Goal: Task Accomplishment & Management: Use online tool/utility

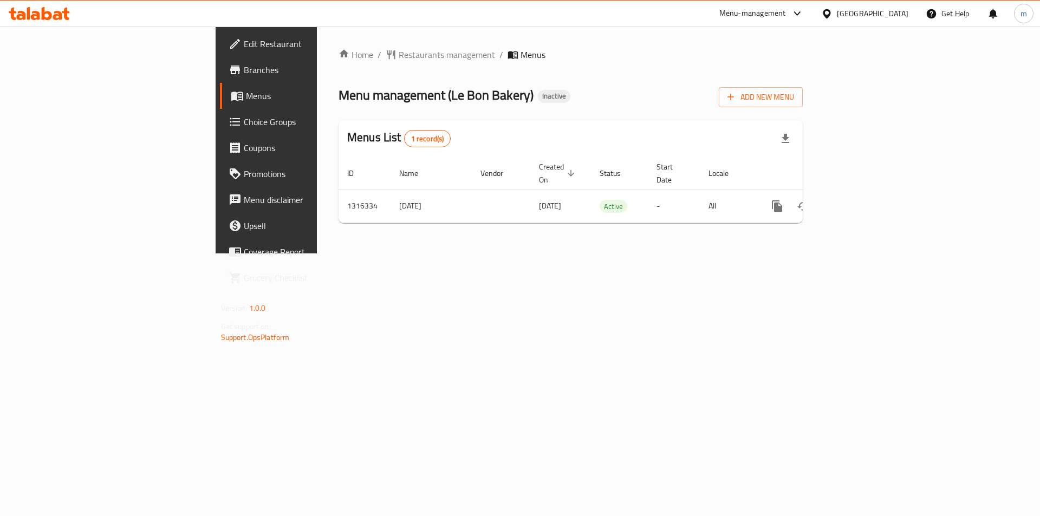
click at [244, 70] on span "Branches" at bounding box center [312, 69] width 137 height 13
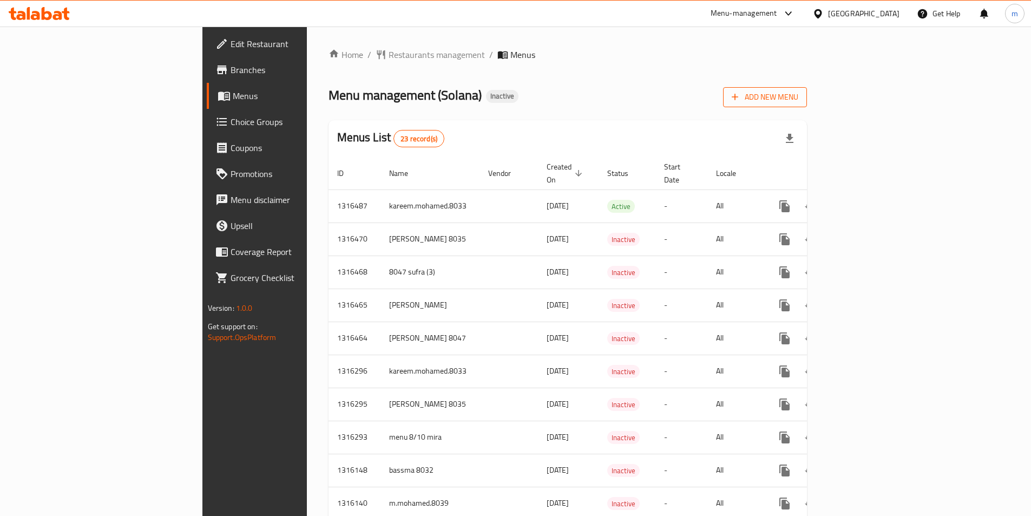
click at [799, 96] on span "Add New Menu" at bounding box center [765, 97] width 67 height 14
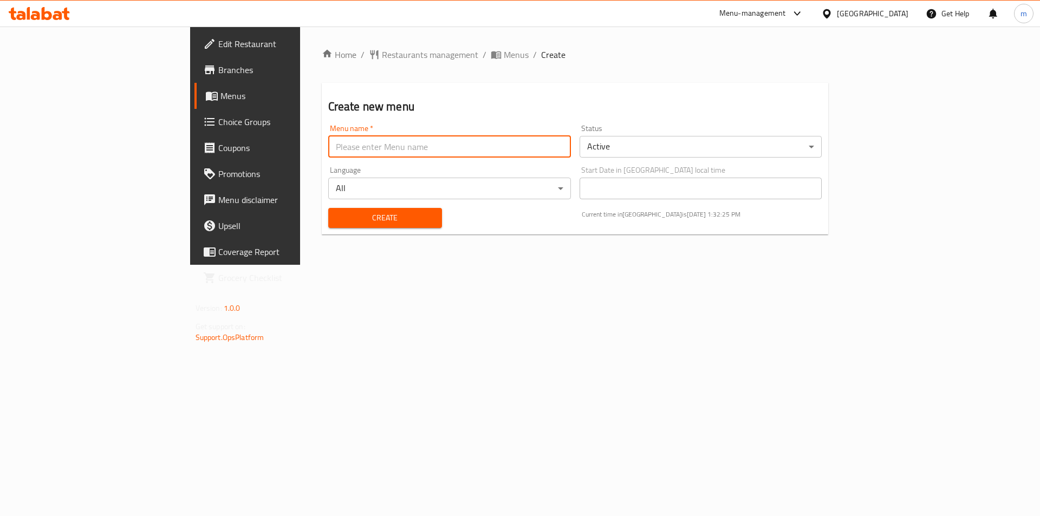
click at [328, 142] on input "text" at bounding box center [449, 147] width 243 height 22
type input "mostafa ali 8037"
click at [337, 214] on span "Create" at bounding box center [385, 218] width 96 height 14
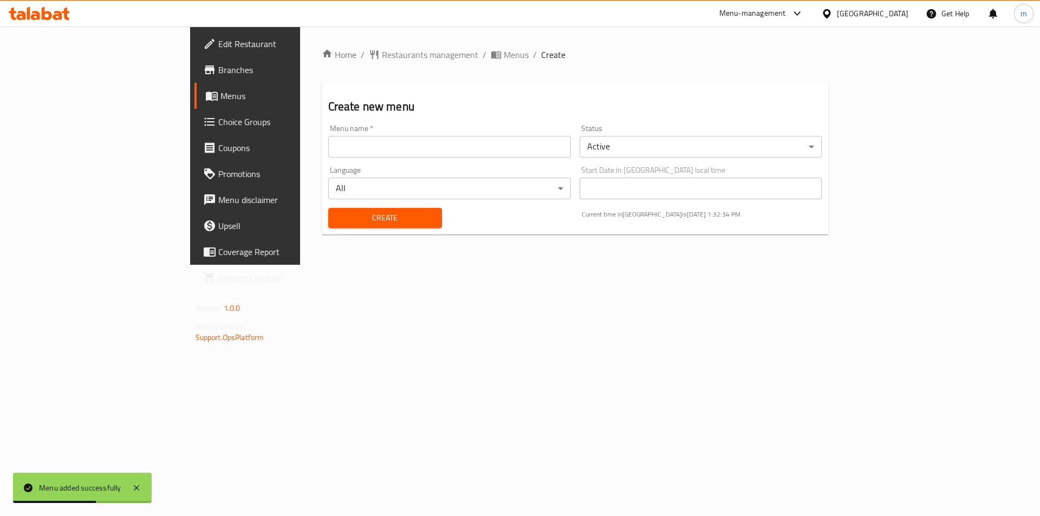
click at [220, 98] on span "Menus" at bounding box center [287, 95] width 135 height 13
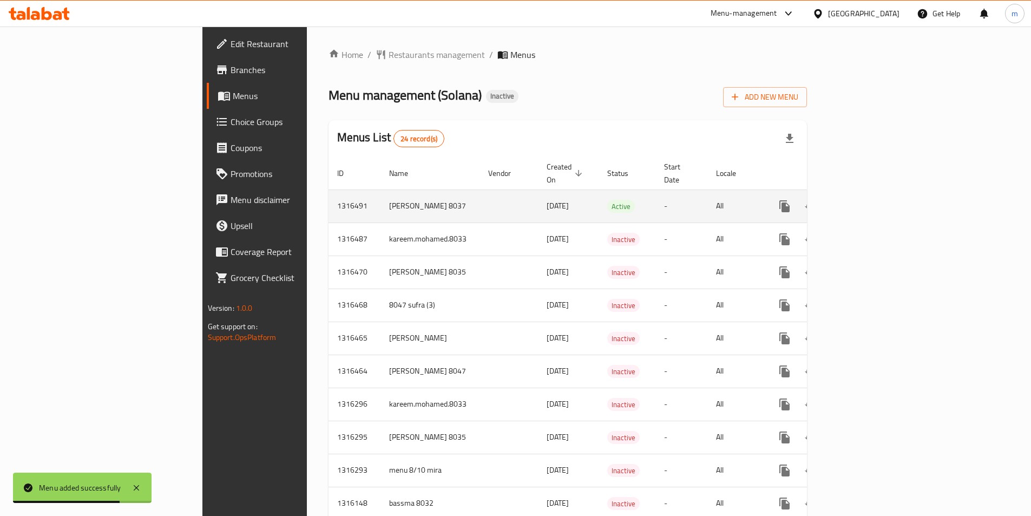
click at [868, 201] on icon "enhanced table" at bounding box center [863, 206] width 10 height 10
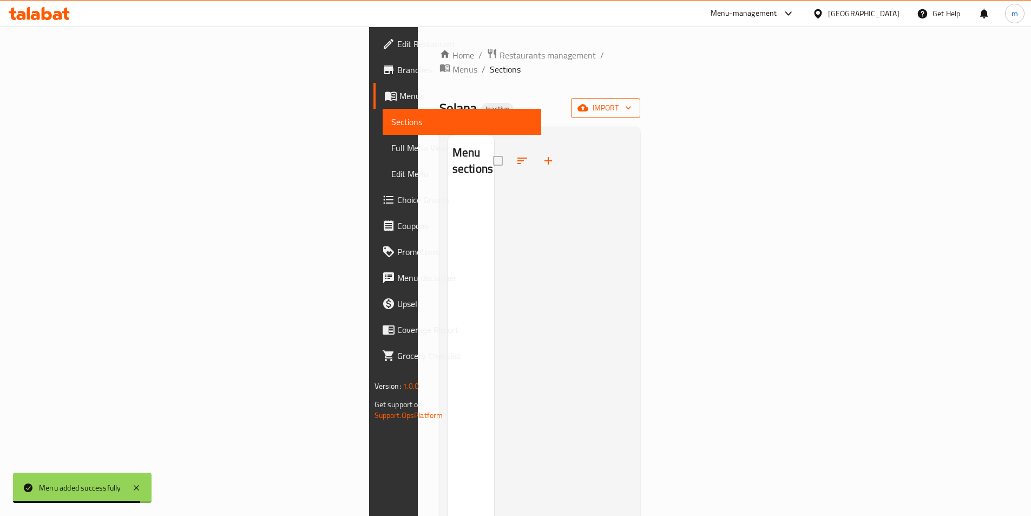
click at [632, 101] on span "import" at bounding box center [606, 108] width 52 height 14
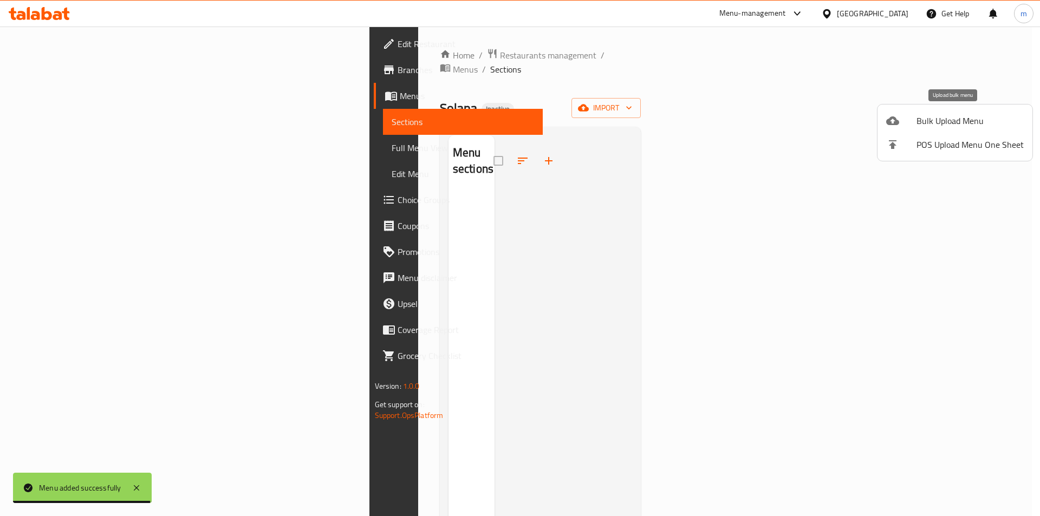
click at [896, 121] on icon at bounding box center [892, 120] width 13 height 9
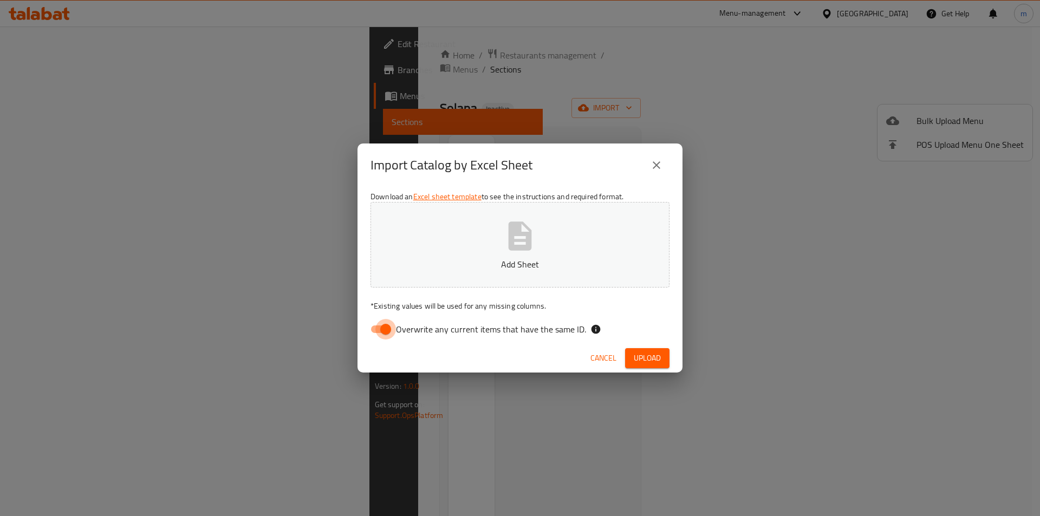
click at [390, 326] on input "Overwrite any current items that have the same ID." at bounding box center [386, 329] width 62 height 21
checkbox input "false"
click at [639, 361] on span "Upload" at bounding box center [647, 358] width 27 height 14
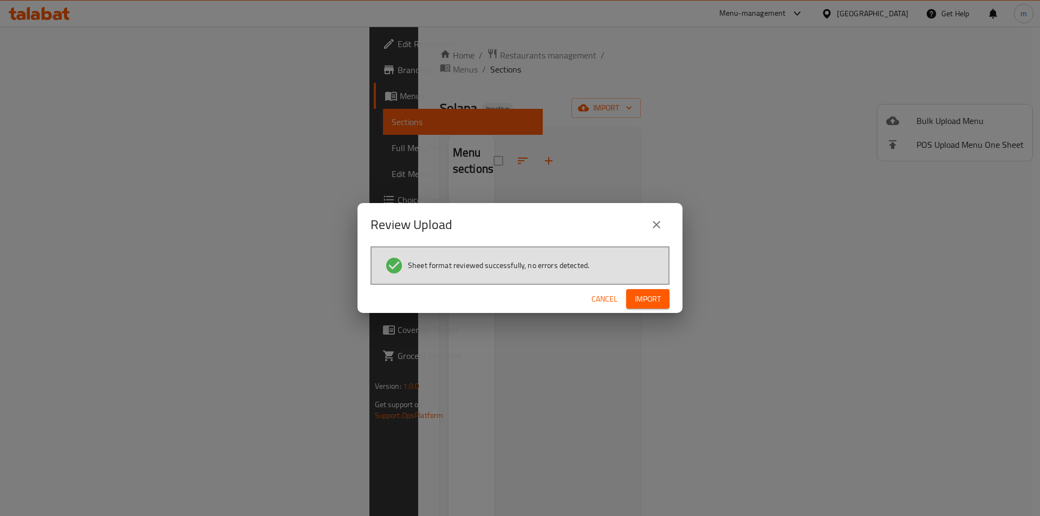
click at [644, 305] on span "Import" at bounding box center [648, 299] width 26 height 14
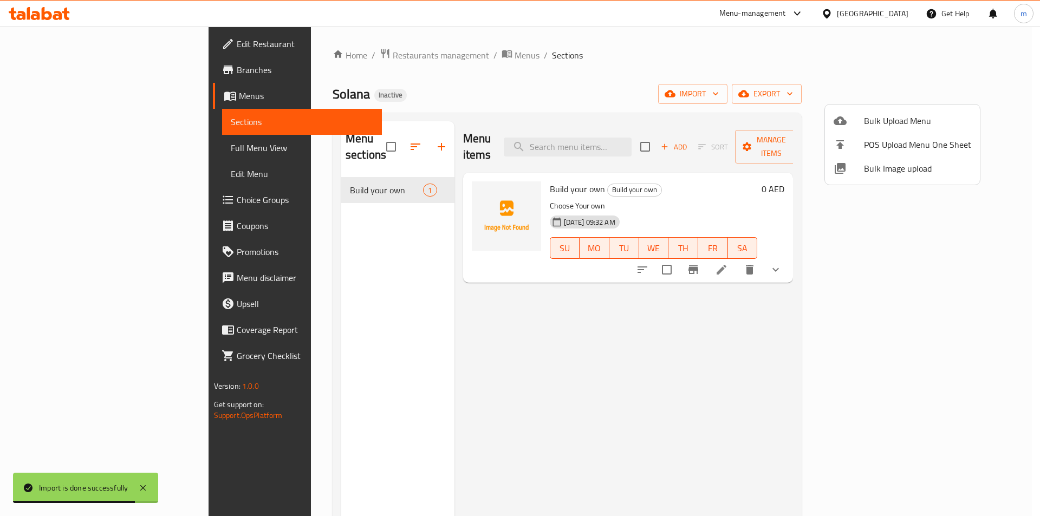
click at [791, 340] on div at bounding box center [520, 258] width 1040 height 516
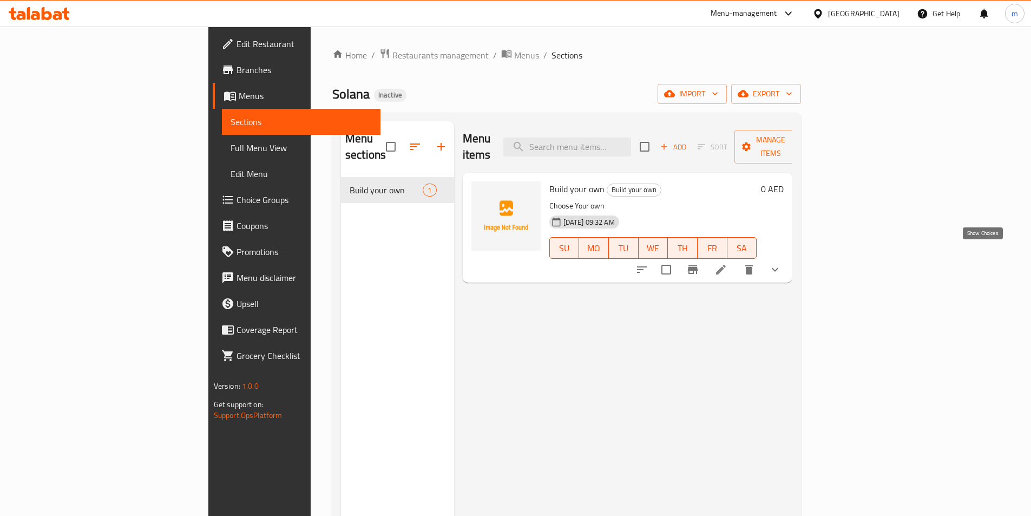
click at [782, 263] on icon "show more" at bounding box center [775, 269] width 13 height 13
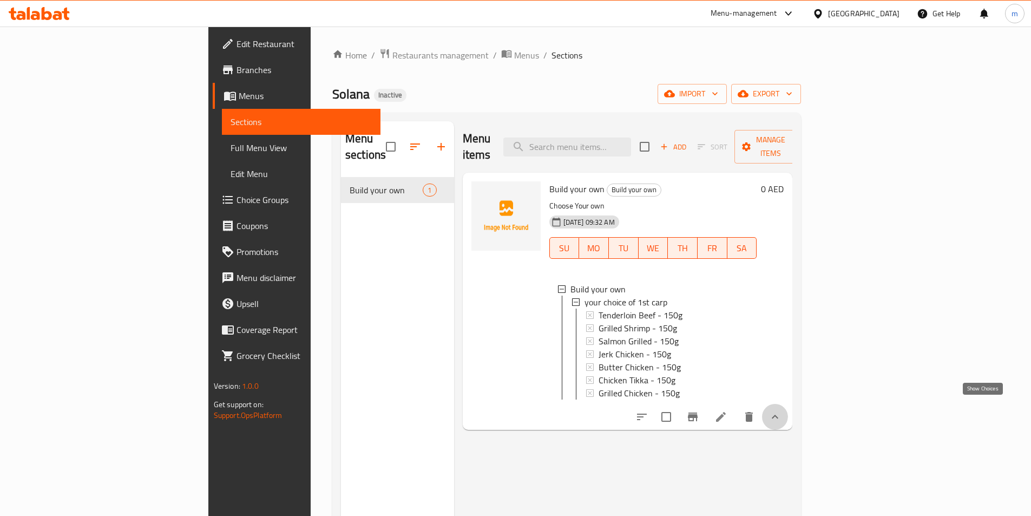
click at [782, 410] on icon "show more" at bounding box center [775, 416] width 13 height 13
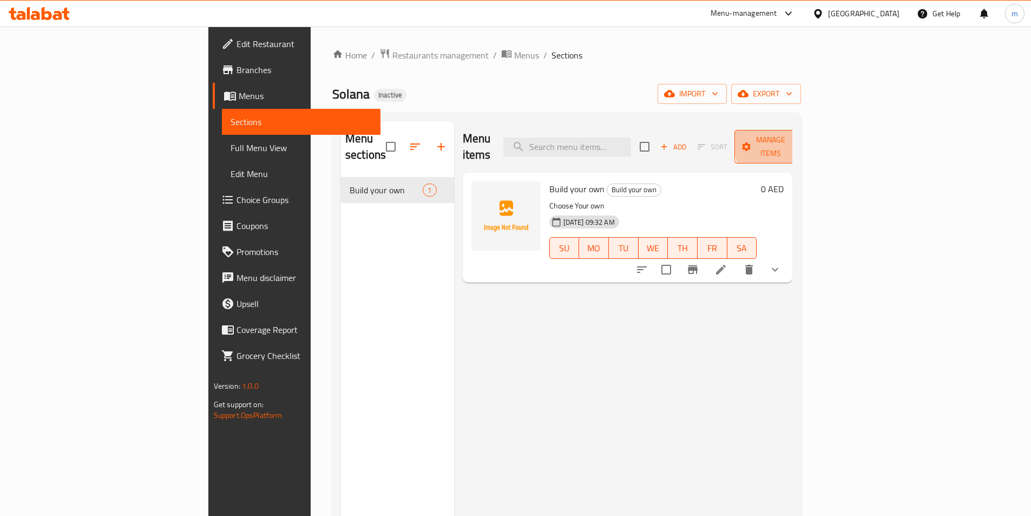
click at [799, 140] on span "Manage items" at bounding box center [770, 146] width 55 height 27
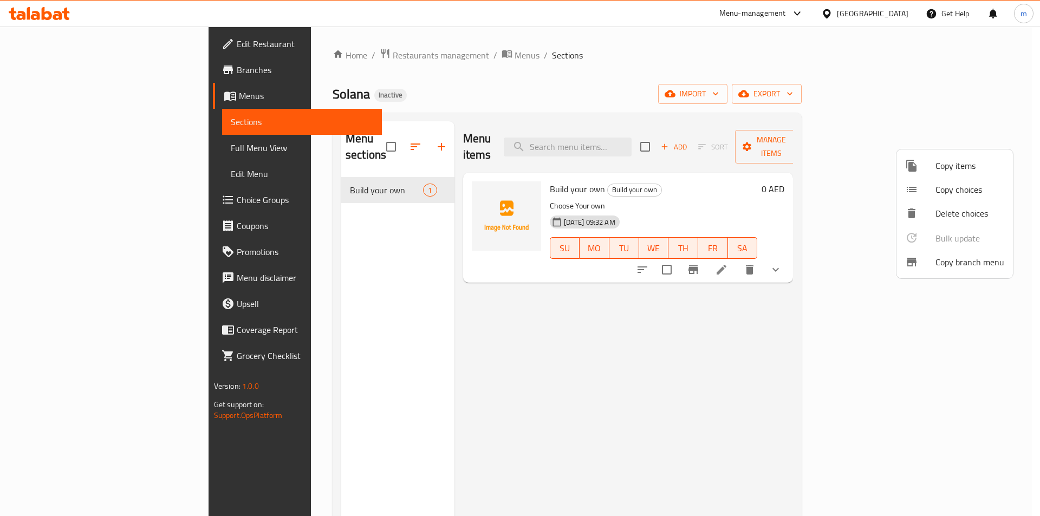
click at [804, 343] on div at bounding box center [520, 258] width 1040 height 516
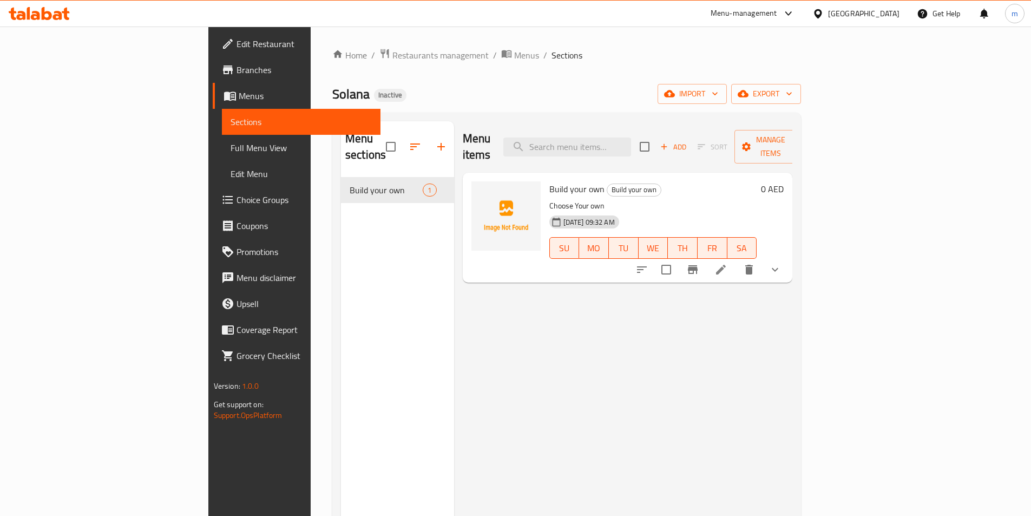
click at [231, 154] on span "Full Menu View" at bounding box center [301, 147] width 141 height 13
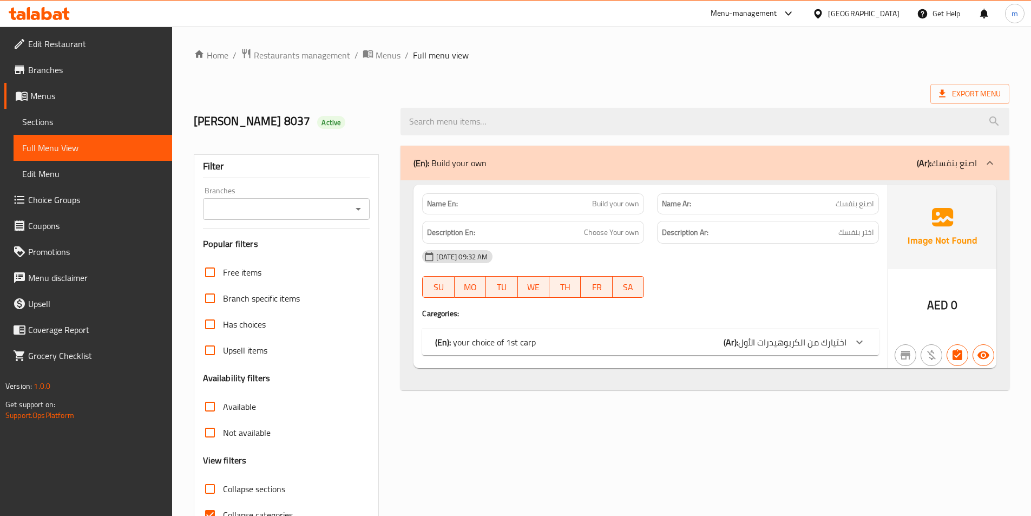
click at [853, 344] on icon at bounding box center [859, 342] width 13 height 13
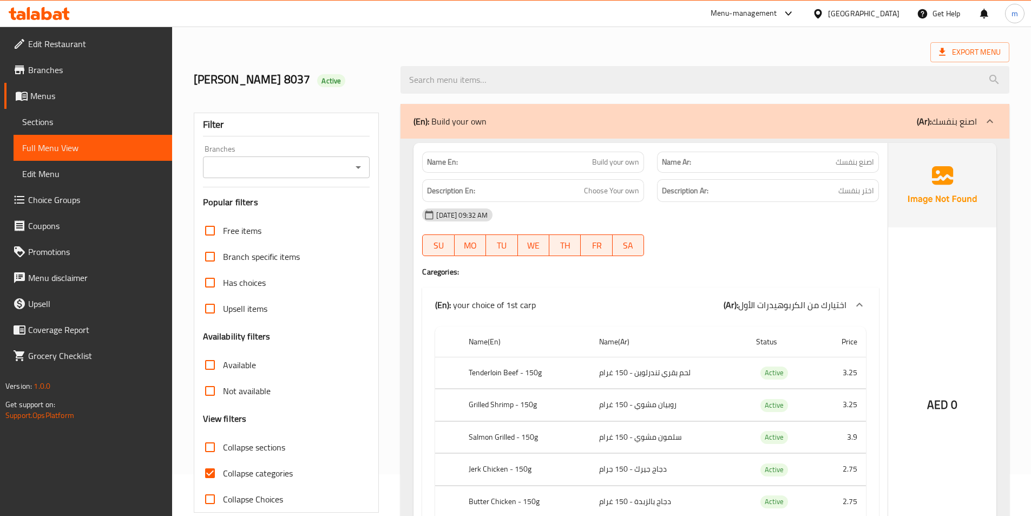
scroll to position [108, 0]
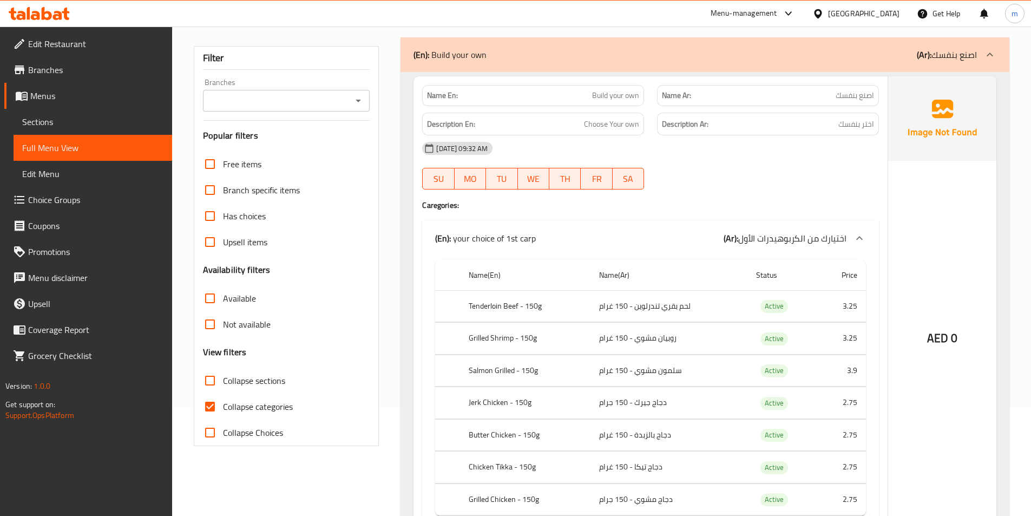
click at [212, 403] on input "Collapse categories" at bounding box center [210, 407] width 26 height 26
checkbox input "false"
